Goal: Task Accomplishment & Management: Manage account settings

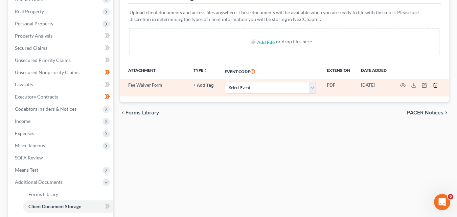
click at [436, 85] on icon "button" at bounding box center [435, 85] width 5 height 5
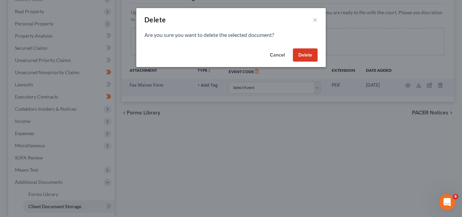
click at [306, 51] on button "Delete" at bounding box center [305, 55] width 25 height 14
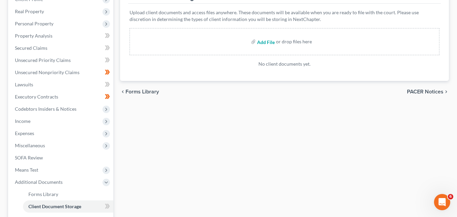
click at [264, 44] on input "file" at bounding box center [265, 42] width 16 height 12
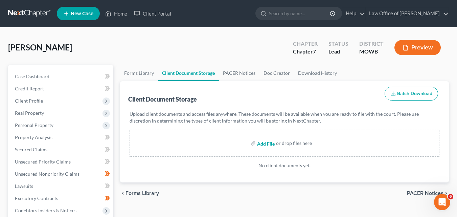
type input "C:\fakepath\HerringTccc.pdf"
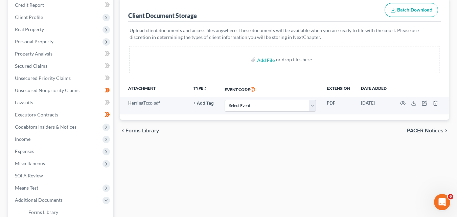
scroll to position [101, 0]
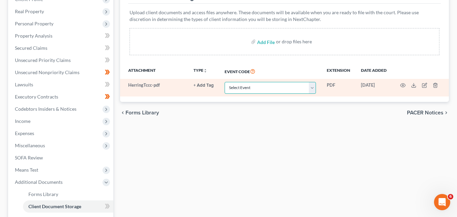
click at [313, 90] on select "Select Event 20 Largest Unsecured Creditors Affidavit re: NO Tax Returns Amende…" at bounding box center [270, 88] width 91 height 12
select select "5"
click at [225, 82] on select "Select Event 20 Largest Unsecured Creditors Affidavit re: NO Tax Returns Amende…" at bounding box center [270, 88] width 91 height 12
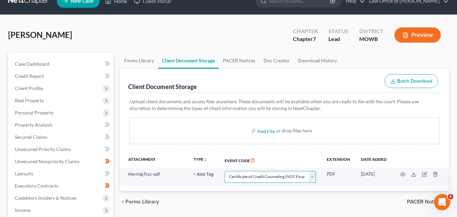
scroll to position [0, 0]
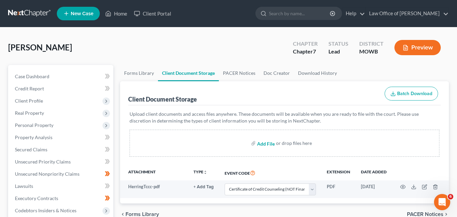
click at [265, 143] on input "file" at bounding box center [265, 143] width 16 height 12
type input "C:\fakepath\HerringTNoEmplPay.pdf"
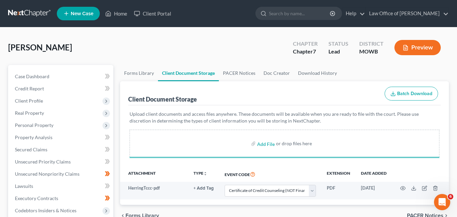
select select "5"
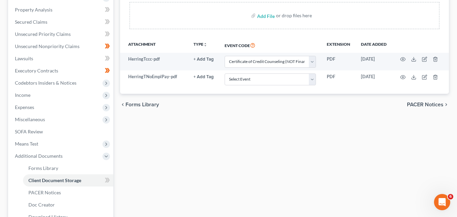
scroll to position [135, 0]
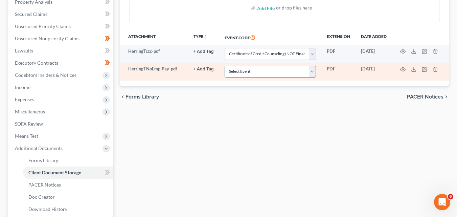
click at [313, 72] on select "Select Event 20 Largest Unsecured Creditors Affidavit re: NO Tax Returns Amende…" at bounding box center [270, 72] width 91 height 12
select select "22"
click at [225, 66] on select "Select Event 20 Largest Unsecured Creditors Affidavit re: NO Tax Returns Amende…" at bounding box center [270, 72] width 91 height 12
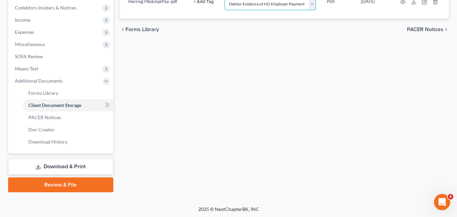
scroll to position [204, 0]
